Goal: Information Seeking & Learning: Find specific fact

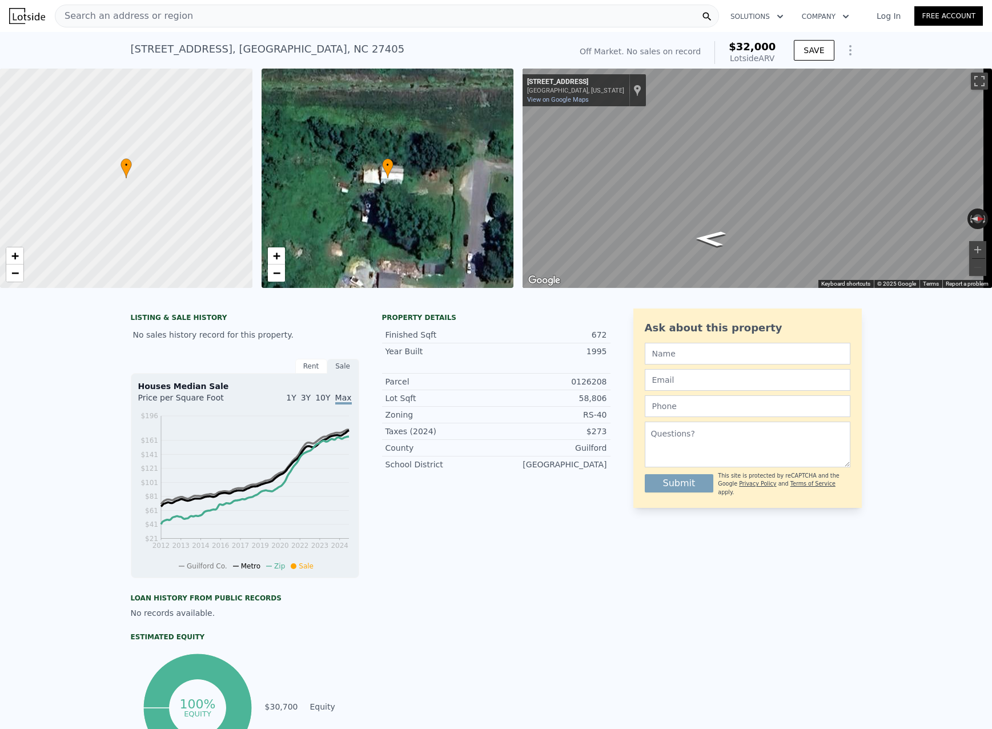
click at [171, 19] on span "Search an address or region" at bounding box center [124, 16] width 138 height 14
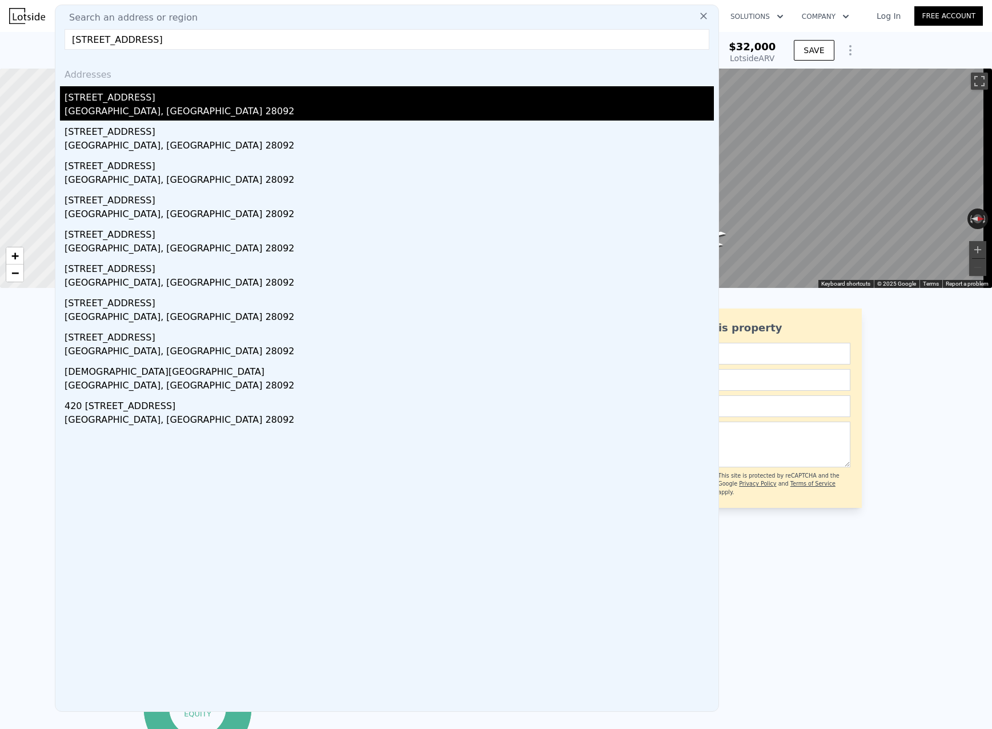
type input "[STREET_ADDRESS]"
click at [162, 97] on div "[STREET_ADDRESS]" at bounding box center [390, 95] width 650 height 18
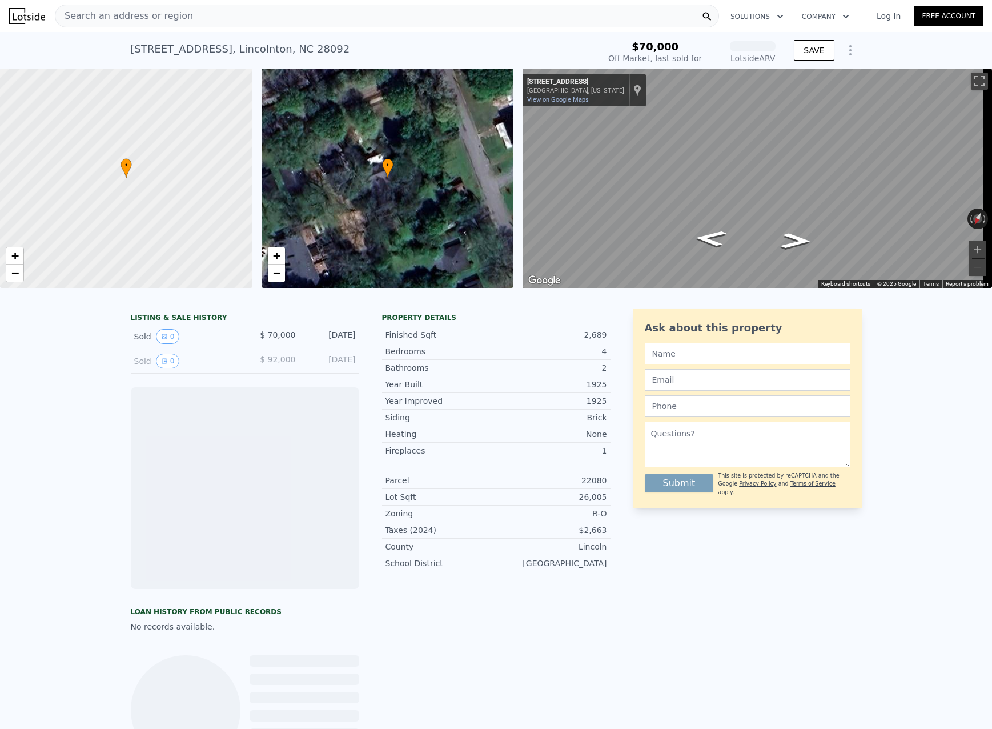
click at [173, 16] on span "Search an address or region" at bounding box center [124, 16] width 138 height 14
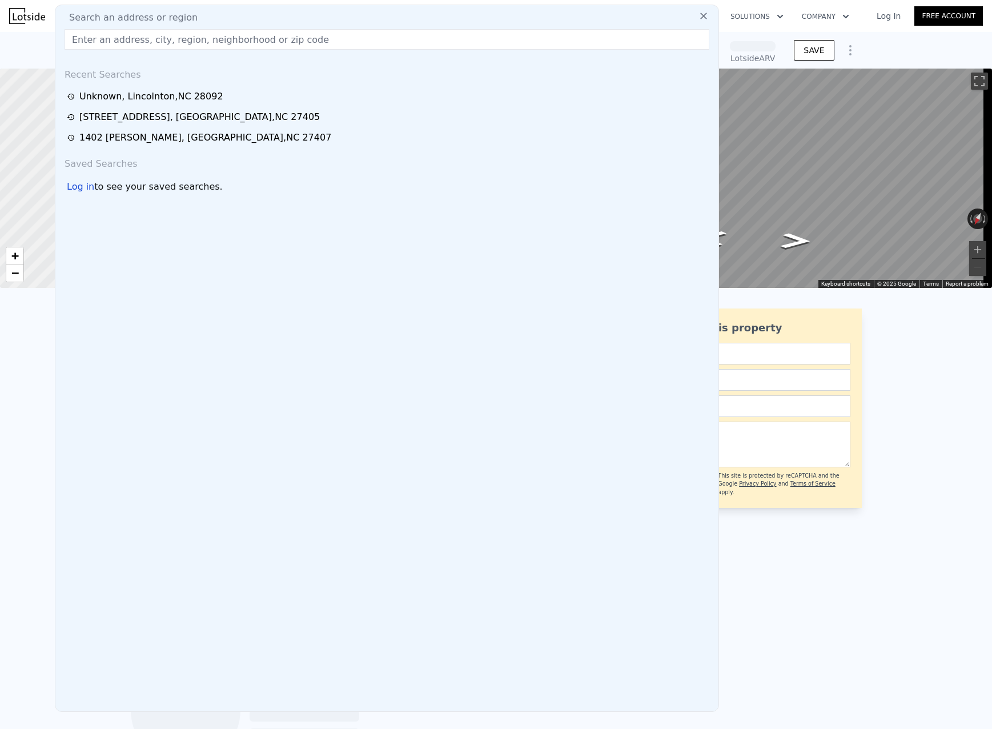
type input "[STREET_ADDRESS]"
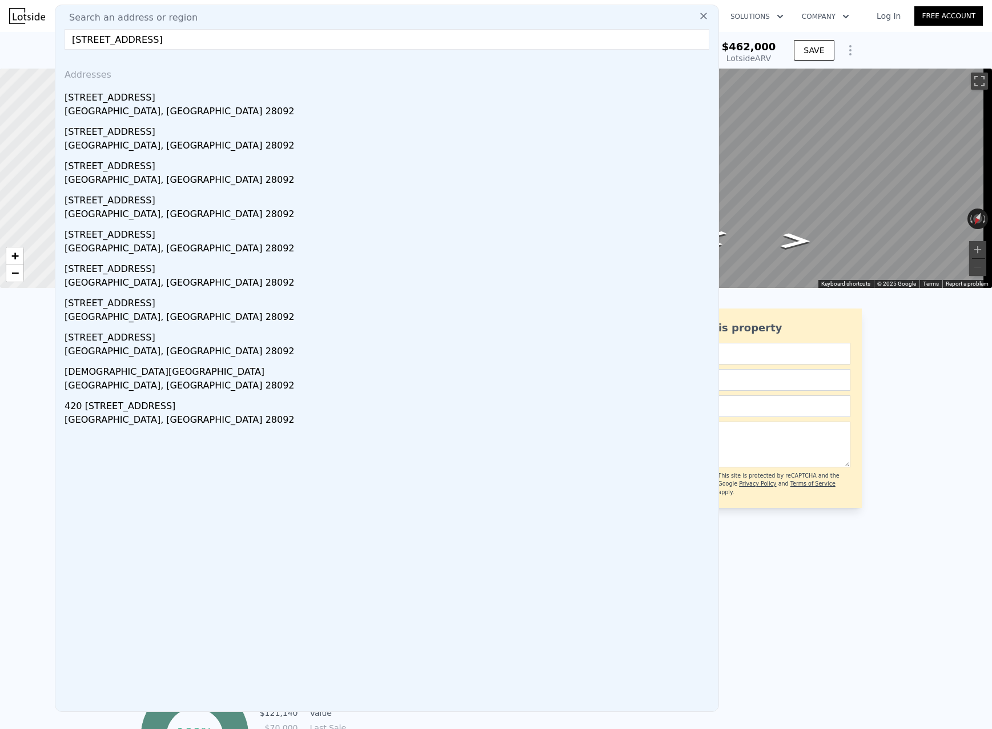
click at [22, 394] on div "LISTING & SALE HISTORY Sold 0 $ 70,000 [DATE] Sold 0 $ 92,000 [DATE] Rent Sale …" at bounding box center [496, 571] width 992 height 544
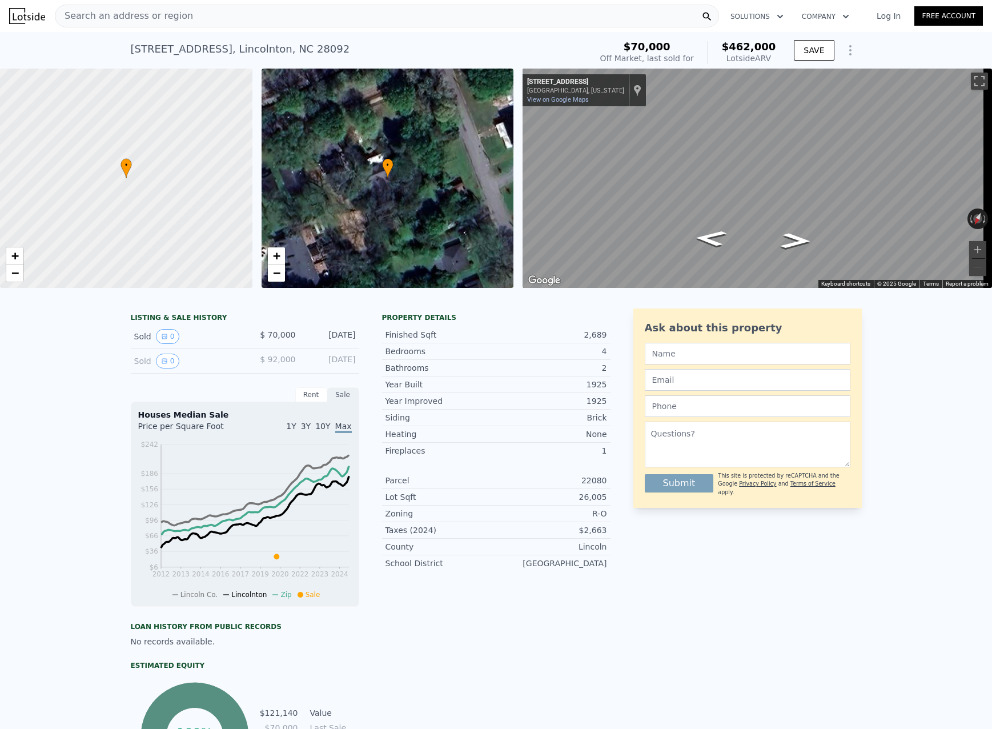
click at [182, 13] on div "Search an address or region" at bounding box center [387, 16] width 664 height 23
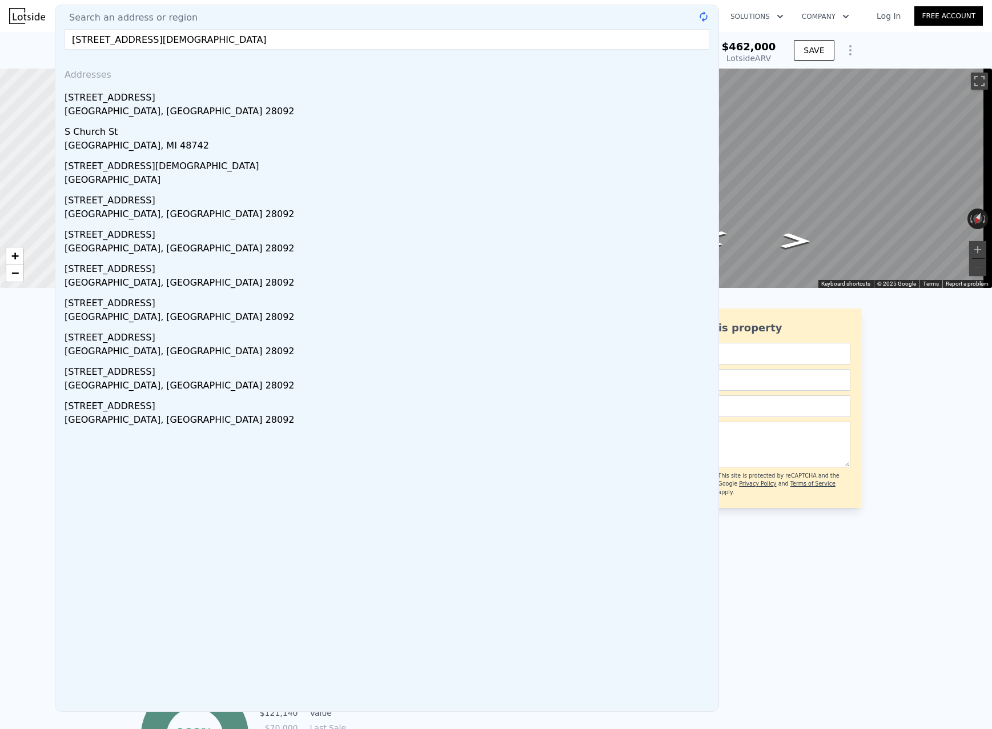
type input "[STREET_ADDRESS]"
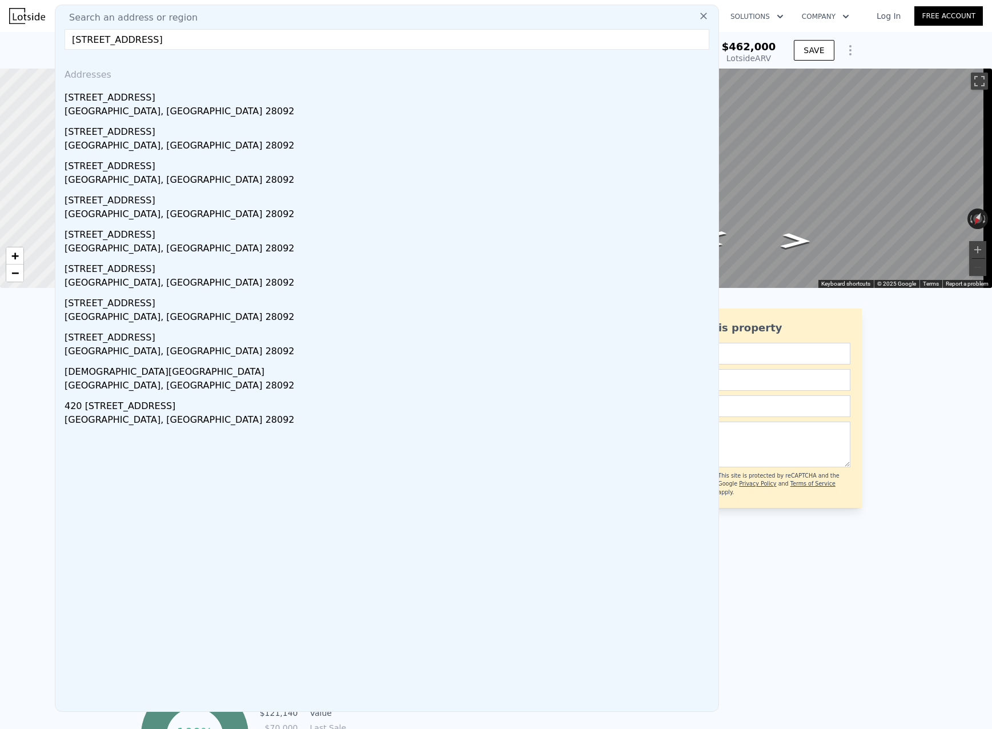
click at [871, 595] on div "LISTING & SALE HISTORY Sold 0 $ 70,000 [DATE] Sold 0 $ 92,000 [DATE] Rent Sale …" at bounding box center [496, 571] width 992 height 544
